Goal: Register for event/course

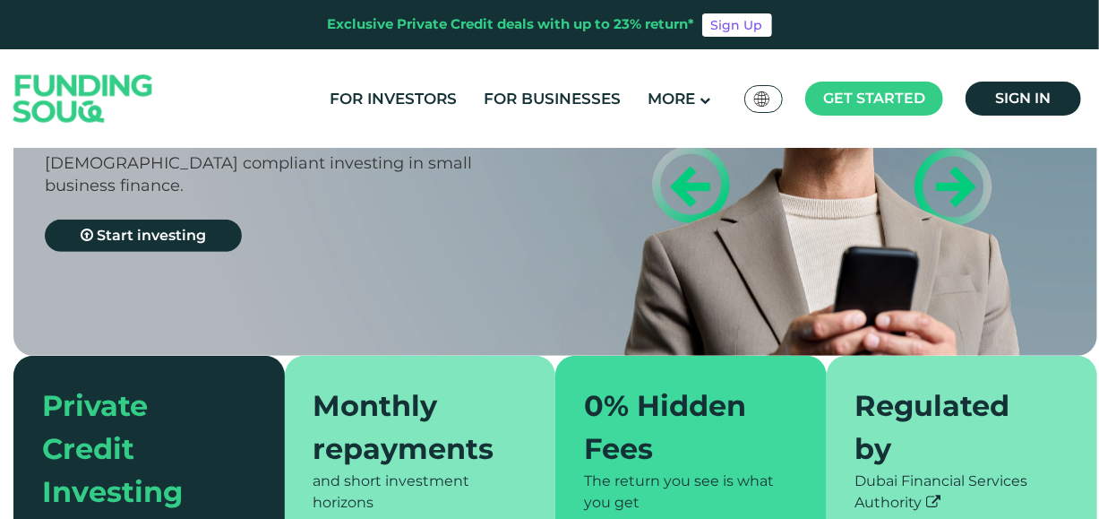
scroll to position [166, 0]
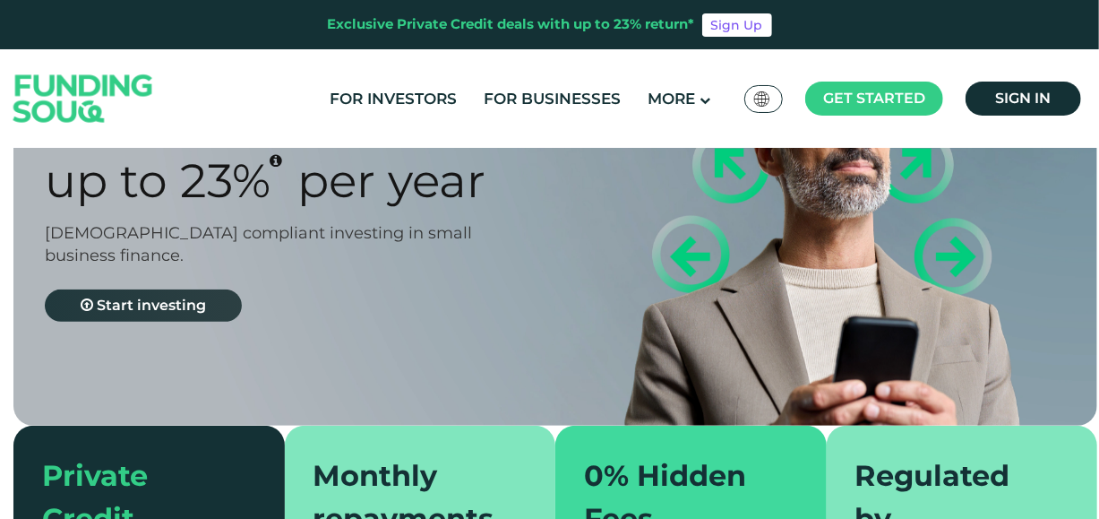
click at [154, 315] on link "Start investing" at bounding box center [143, 305] width 197 height 32
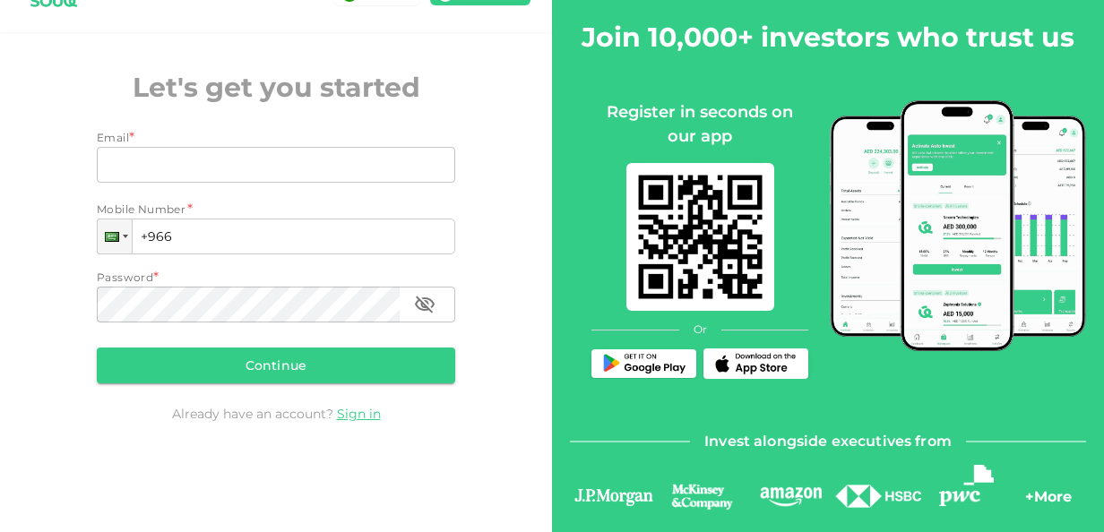
scroll to position [152, 0]
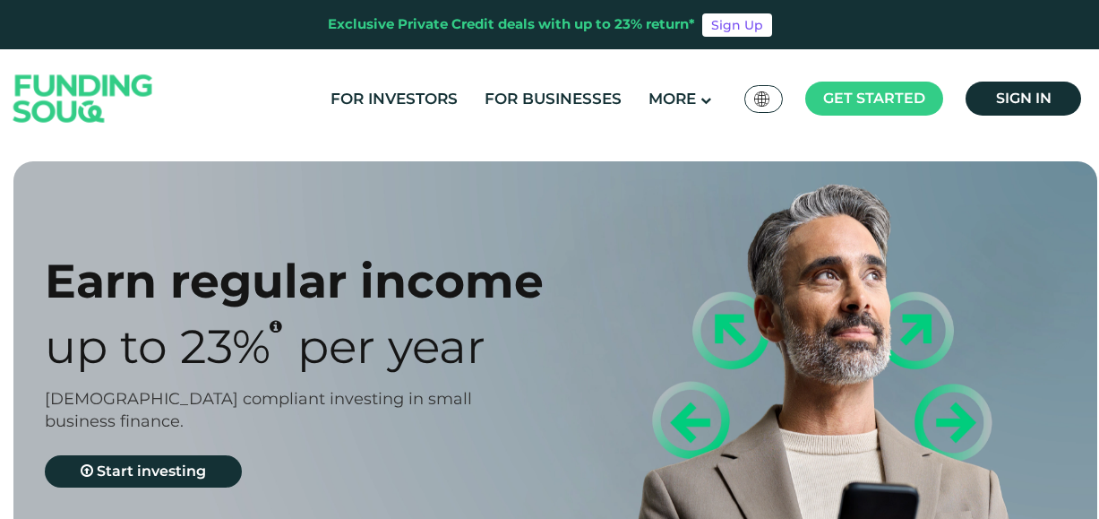
scroll to position [166, 0]
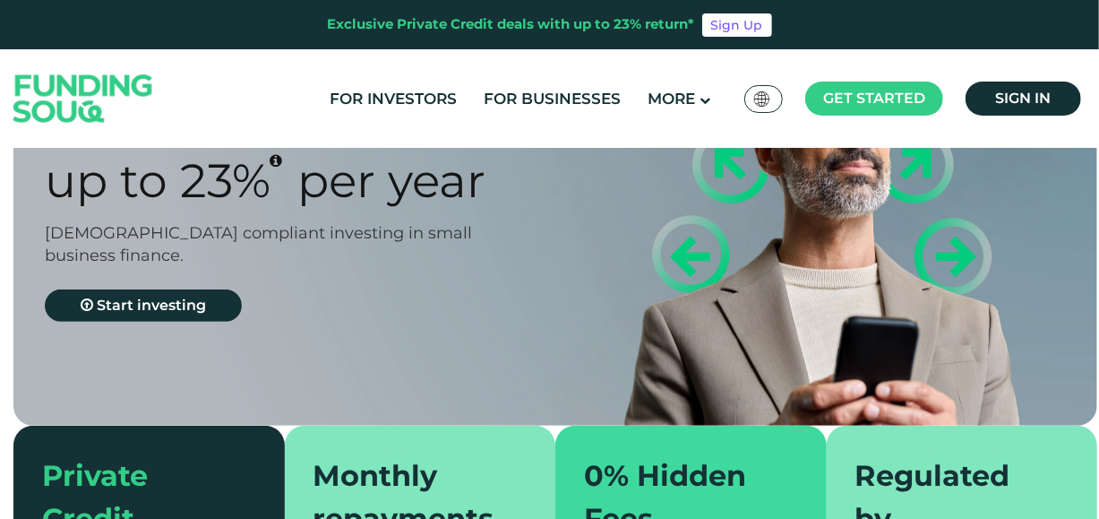
type tc-range-slider "4"
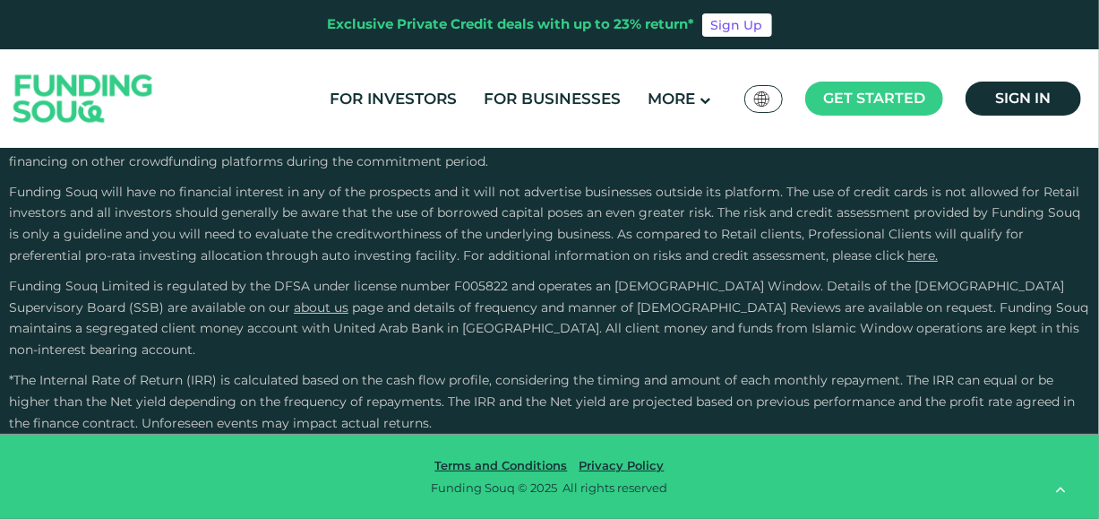
scroll to position [3491, 0]
radio input "true"
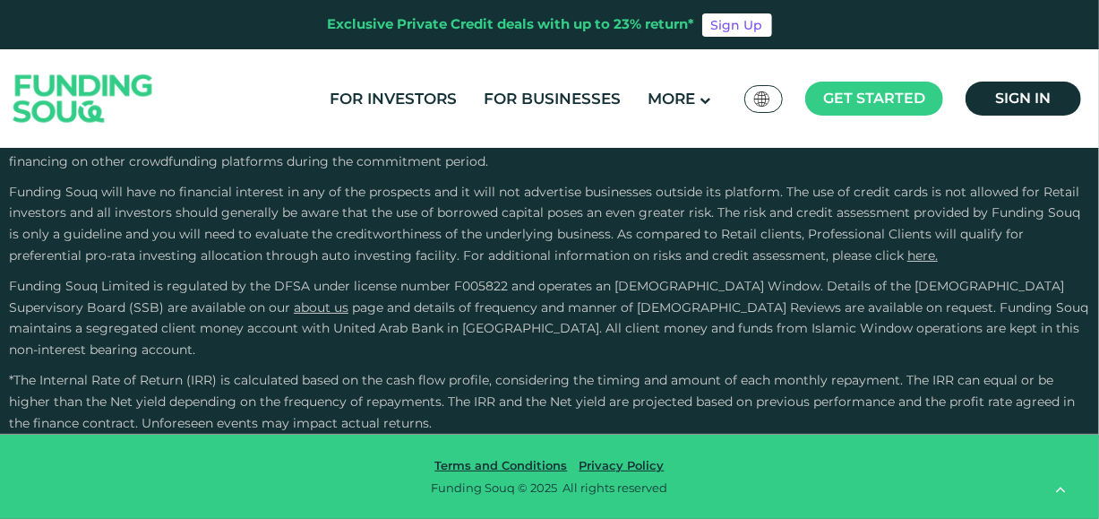
radio input "true"
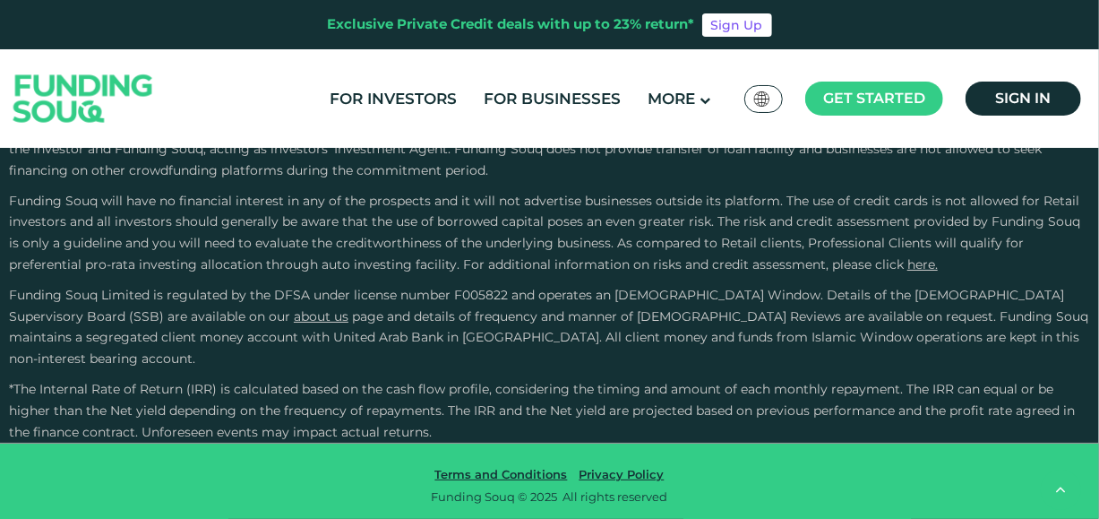
scroll to position [2569, 0]
